Goal: Use online tool/utility: Utilize a website feature to perform a specific function

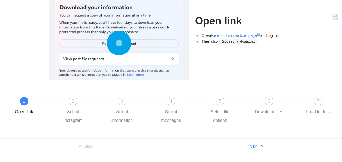
scroll to position [55, 0]
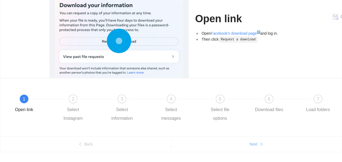
click at [241, 142] on button "Next" at bounding box center [256, 144] width 171 height 9
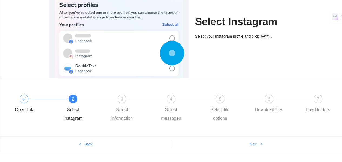
click at [241, 142] on button "Next" at bounding box center [256, 144] width 171 height 9
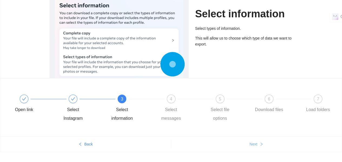
click at [241, 142] on button "Next" at bounding box center [256, 144] width 171 height 9
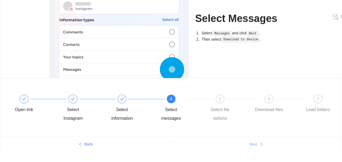
click at [241, 142] on button "Next" at bounding box center [256, 144] width 171 height 9
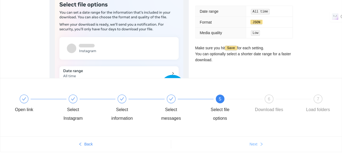
click at [241, 142] on button "Next" at bounding box center [256, 144] width 171 height 9
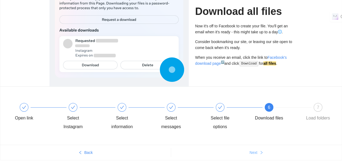
scroll to position [46, 0]
click at [241, 142] on div "Open link Select Instagram Select information Select messages Select file optio…" at bounding box center [171, 116] width 342 height 58
click at [260, 156] on button "Next" at bounding box center [256, 152] width 171 height 9
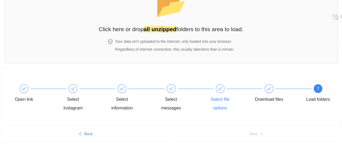
scroll to position [8, 0]
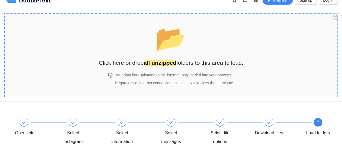
click at [199, 74] on h4 "Your data isn't uploaded to the internet, only loaded into your browser." at bounding box center [174, 75] width 119 height 6
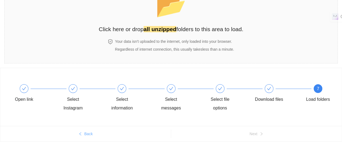
click at [93, 131] on button "Back" at bounding box center [85, 133] width 171 height 9
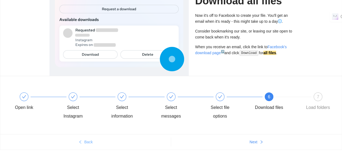
scroll to position [57, 0]
click at [247, 136] on ul "Back Next" at bounding box center [171, 141] width 342 height 15
click at [255, 139] on span "Next" at bounding box center [254, 142] width 8 height 6
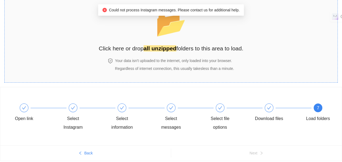
scroll to position [23, 0]
click at [220, 106] on icon "check" at bounding box center [220, 107] width 4 height 4
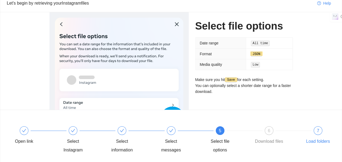
click at [322, 128] on div "7" at bounding box center [318, 130] width 9 height 9
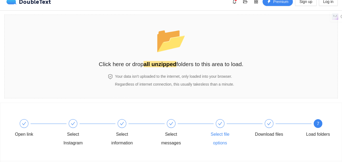
scroll to position [0, 0]
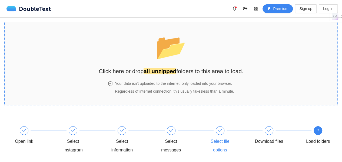
click at [204, 70] on h2 "Click here or drop all unzipped folders to this area to load." at bounding box center [171, 71] width 145 height 9
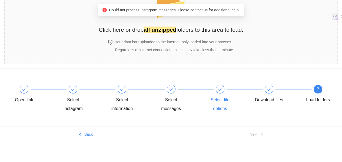
scroll to position [42, 0]
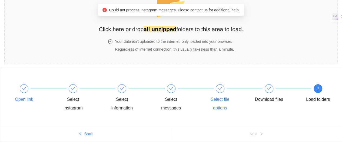
click at [18, 91] on div "Open link" at bounding box center [32, 93] width 49 height 19
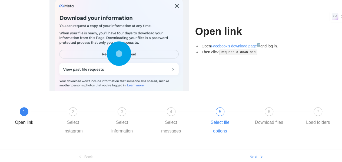
click at [248, 151] on ul "Back Next" at bounding box center [171, 156] width 342 height 15
click at [254, 155] on span "Next" at bounding box center [254, 157] width 8 height 6
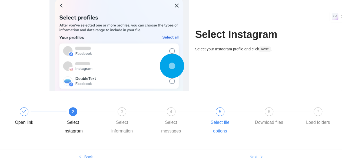
click at [254, 155] on span "Next" at bounding box center [254, 157] width 8 height 6
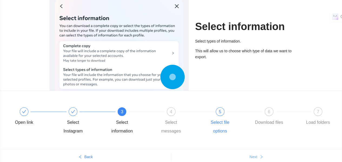
click at [254, 155] on span "Next" at bounding box center [254, 157] width 8 height 6
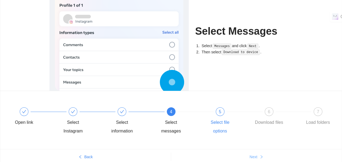
click at [254, 155] on span "Next" at bounding box center [254, 157] width 8 height 6
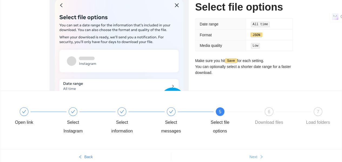
click at [254, 155] on span "Next" at bounding box center [254, 157] width 8 height 6
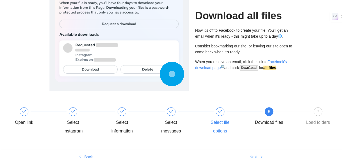
click at [254, 155] on span "Next" at bounding box center [254, 157] width 8 height 6
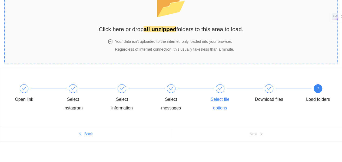
click at [197, 23] on div "📂 Click here or drop all unzipped folders to this area to load." at bounding box center [171, 9] width 145 height 48
click at [180, 23] on div "📂 Click here or drop all unzipped folders to this area to load." at bounding box center [171, 9] width 145 height 48
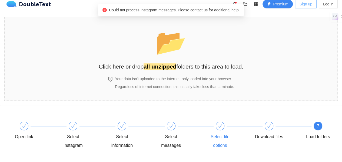
click at [312, 4] on span "Sign up" at bounding box center [306, 4] width 13 height 6
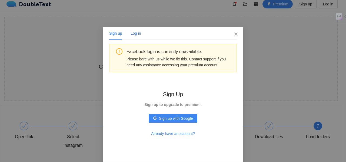
click at [135, 32] on div "Log in" at bounding box center [136, 33] width 10 height 6
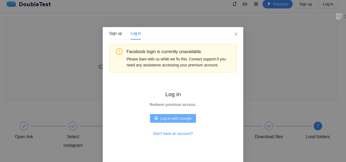
click at [168, 119] on span "Log in with Google" at bounding box center [175, 118] width 31 height 6
click at [116, 30] on div "Sign up" at bounding box center [115, 33] width 13 height 6
click at [163, 116] on span "Sign up with Google" at bounding box center [176, 118] width 34 height 6
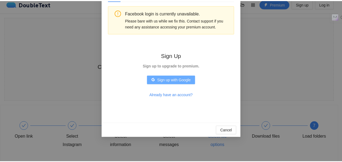
scroll to position [2, 0]
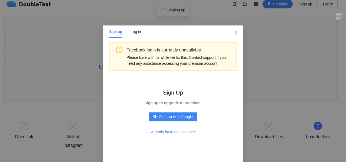
click at [237, 36] on span "Close" at bounding box center [236, 32] width 15 height 15
